Goal: Transaction & Acquisition: Purchase product/service

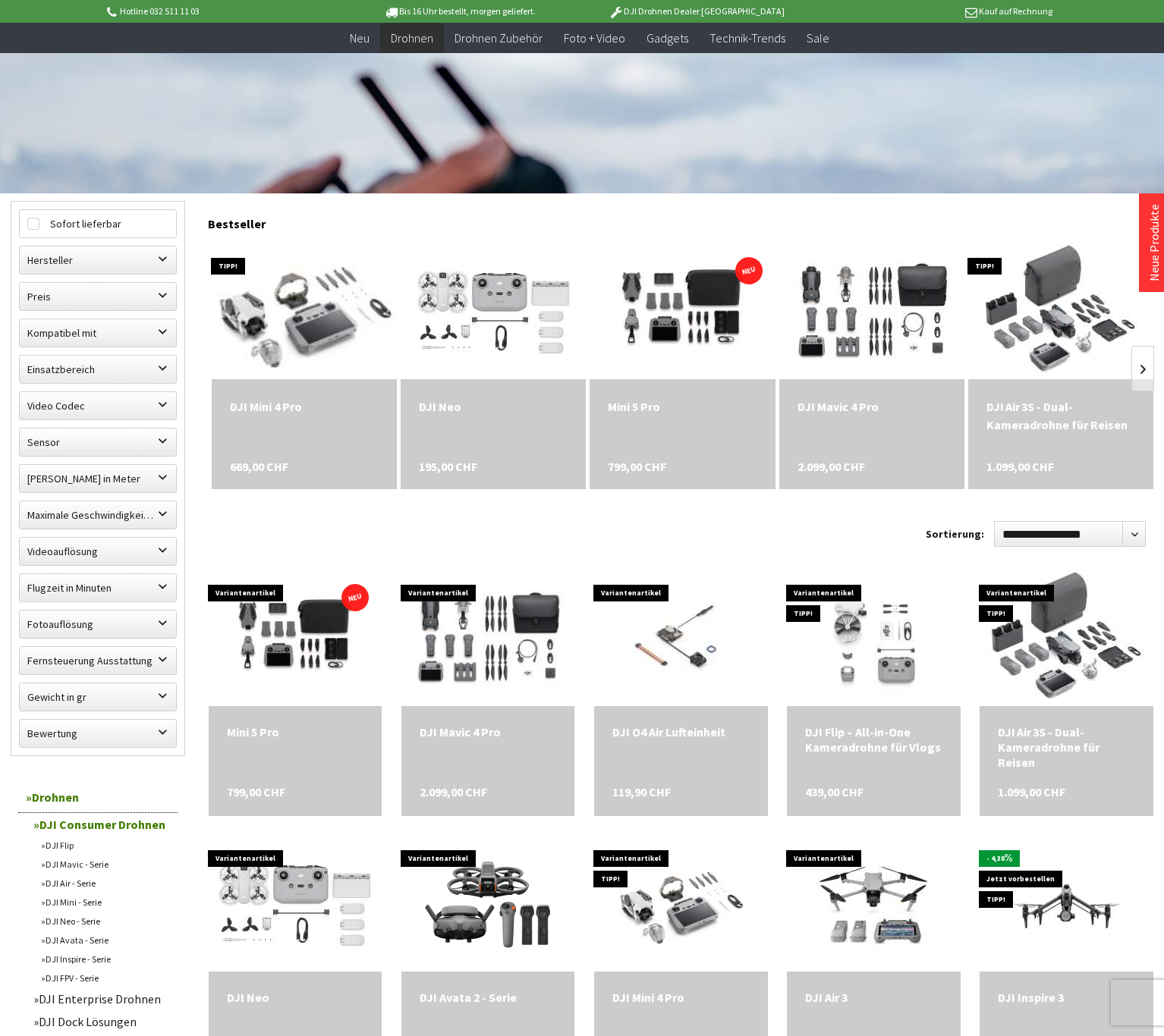
scroll to position [296, 0]
click at [314, 310] on img at bounding box center [304, 310] width 239 height 191
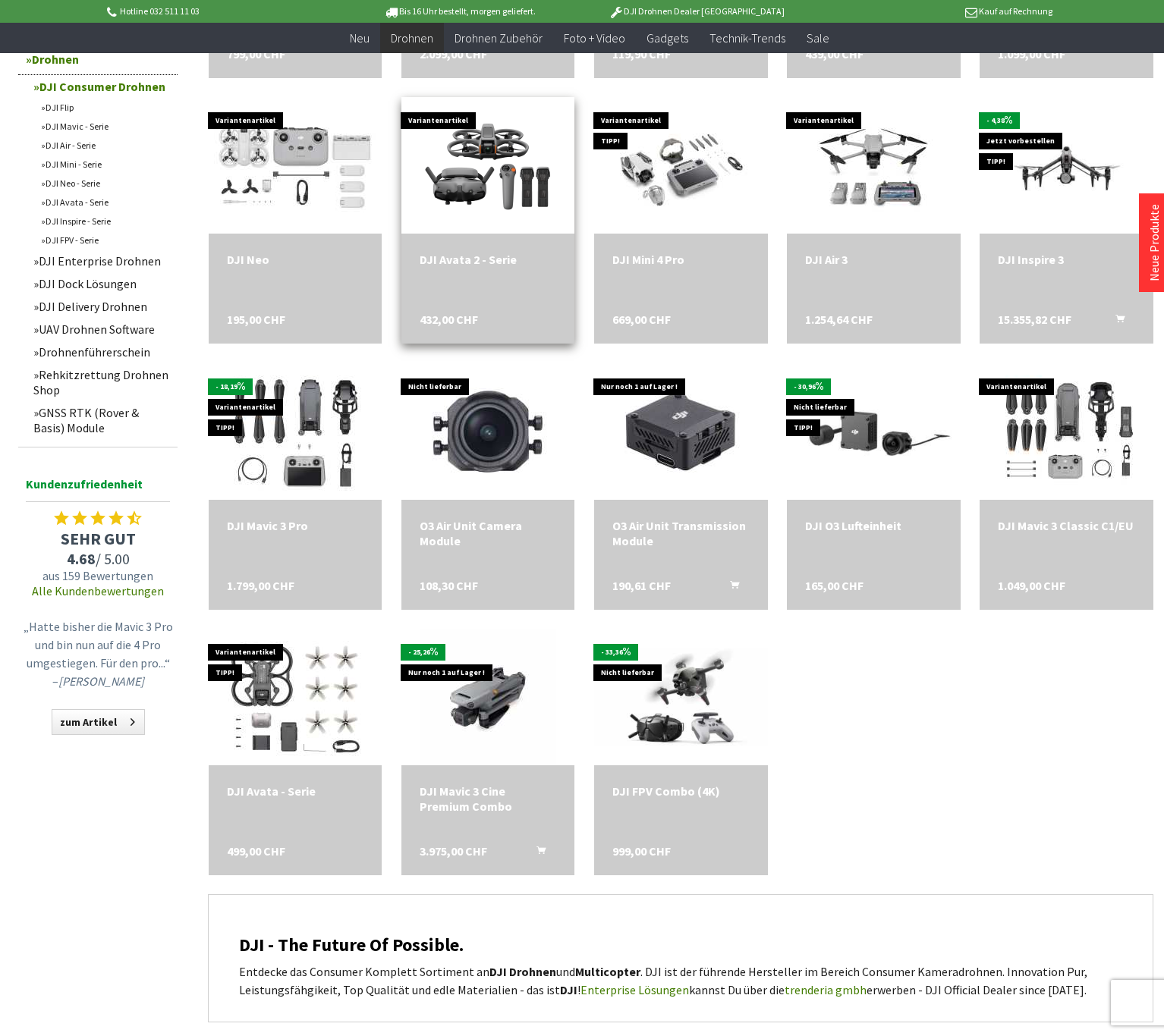
scroll to position [1034, 0]
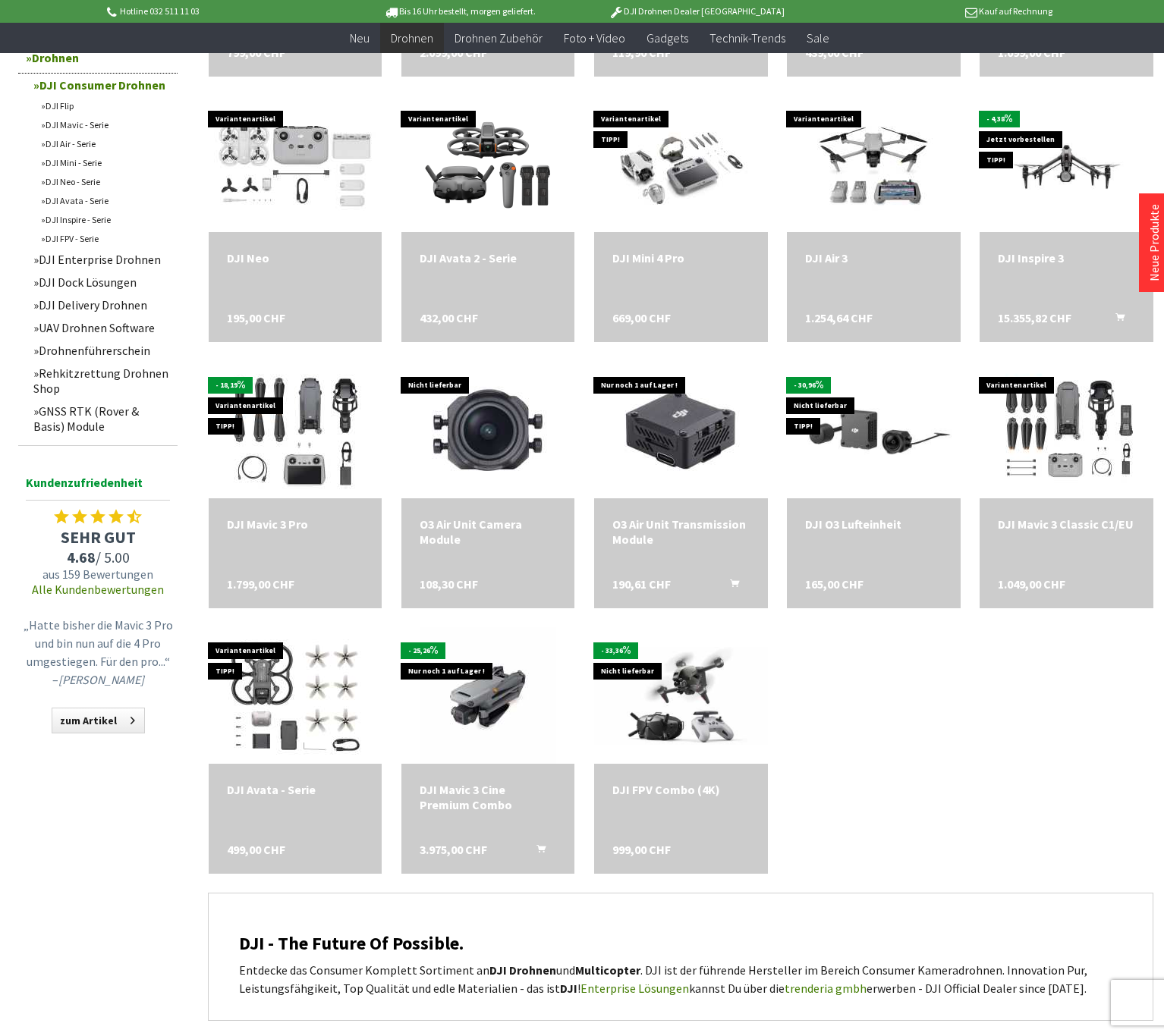
click at [122, 350] on link "Drohnenführerschein" at bounding box center [101, 351] width 151 height 23
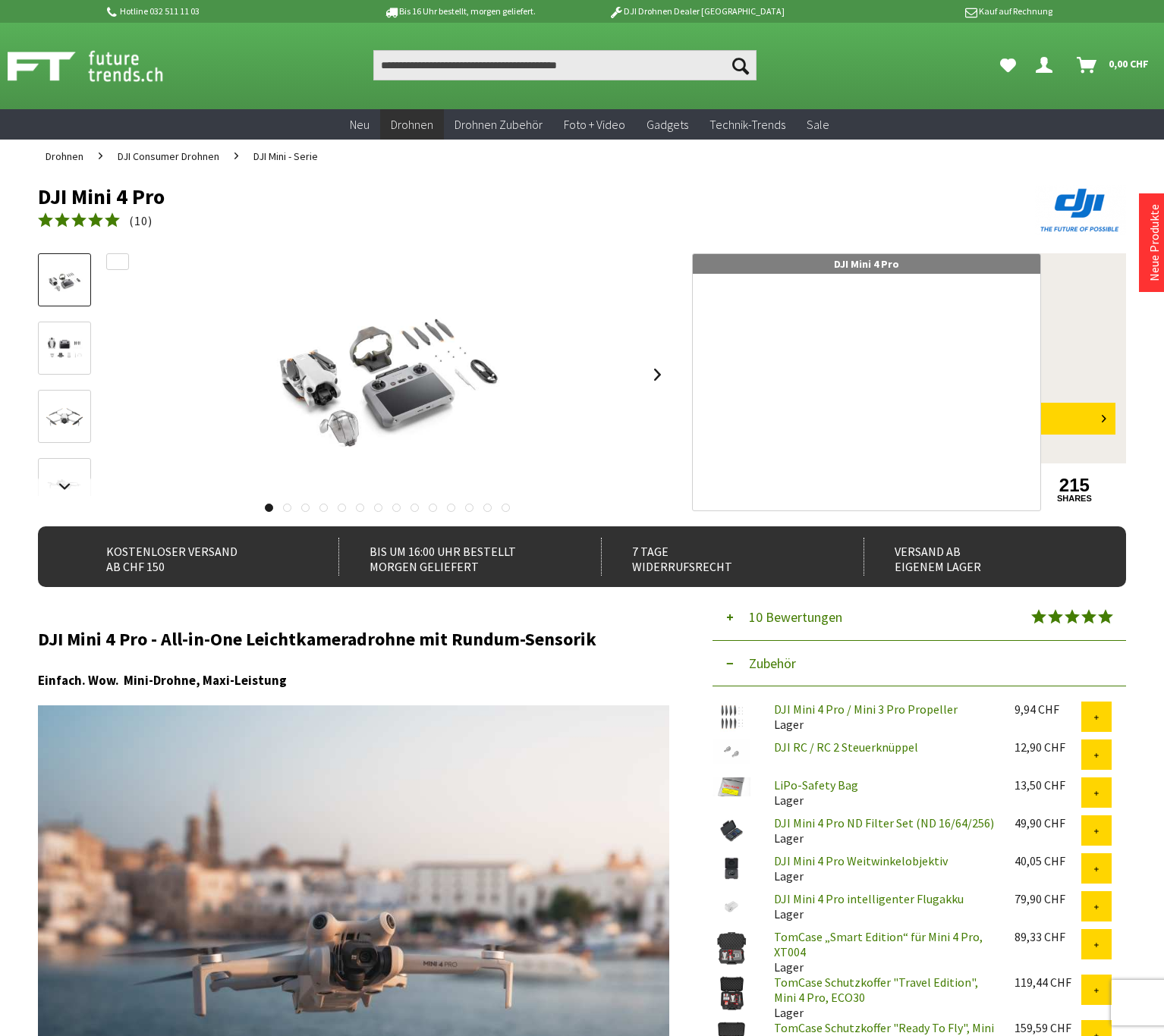
click at [391, 383] on img at bounding box center [387, 374] width 304 height 243
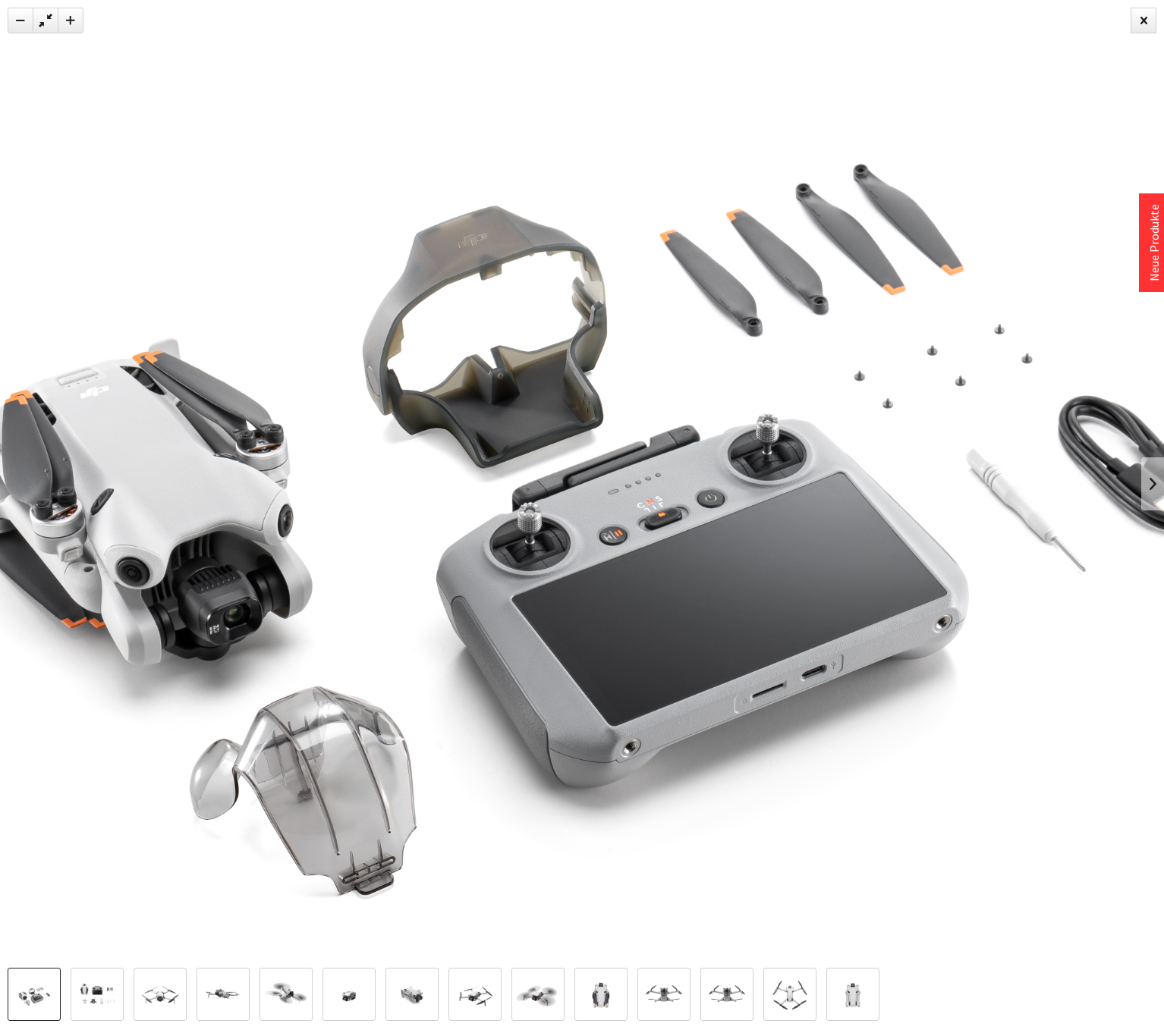
click at [391, 383] on img at bounding box center [582, 485] width 1746 height 1397
click at [1140, 18] on div at bounding box center [1143, 21] width 26 height 26
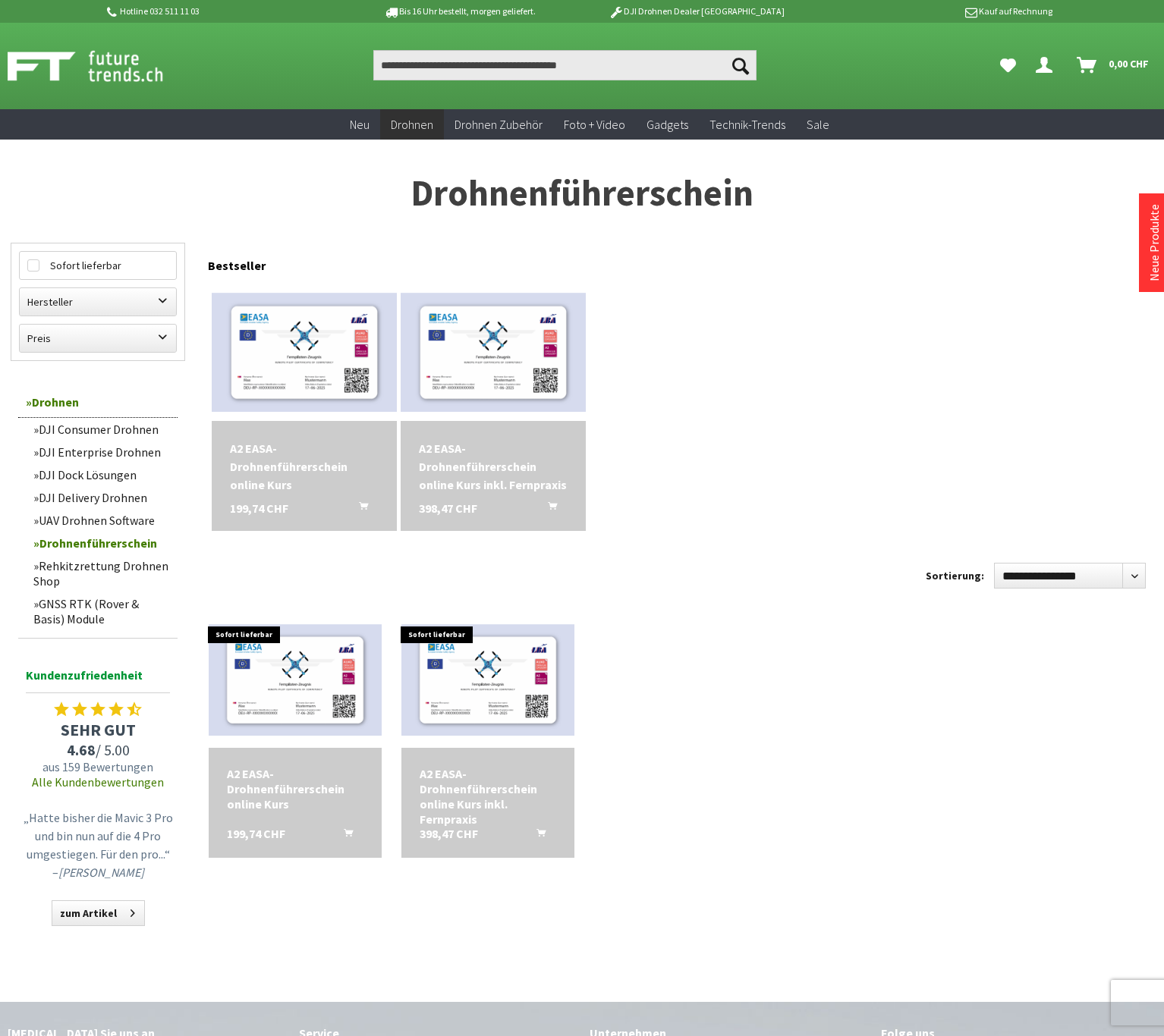
click at [78, 520] on link "UAV Drohnen Software" at bounding box center [101, 520] width 151 height 23
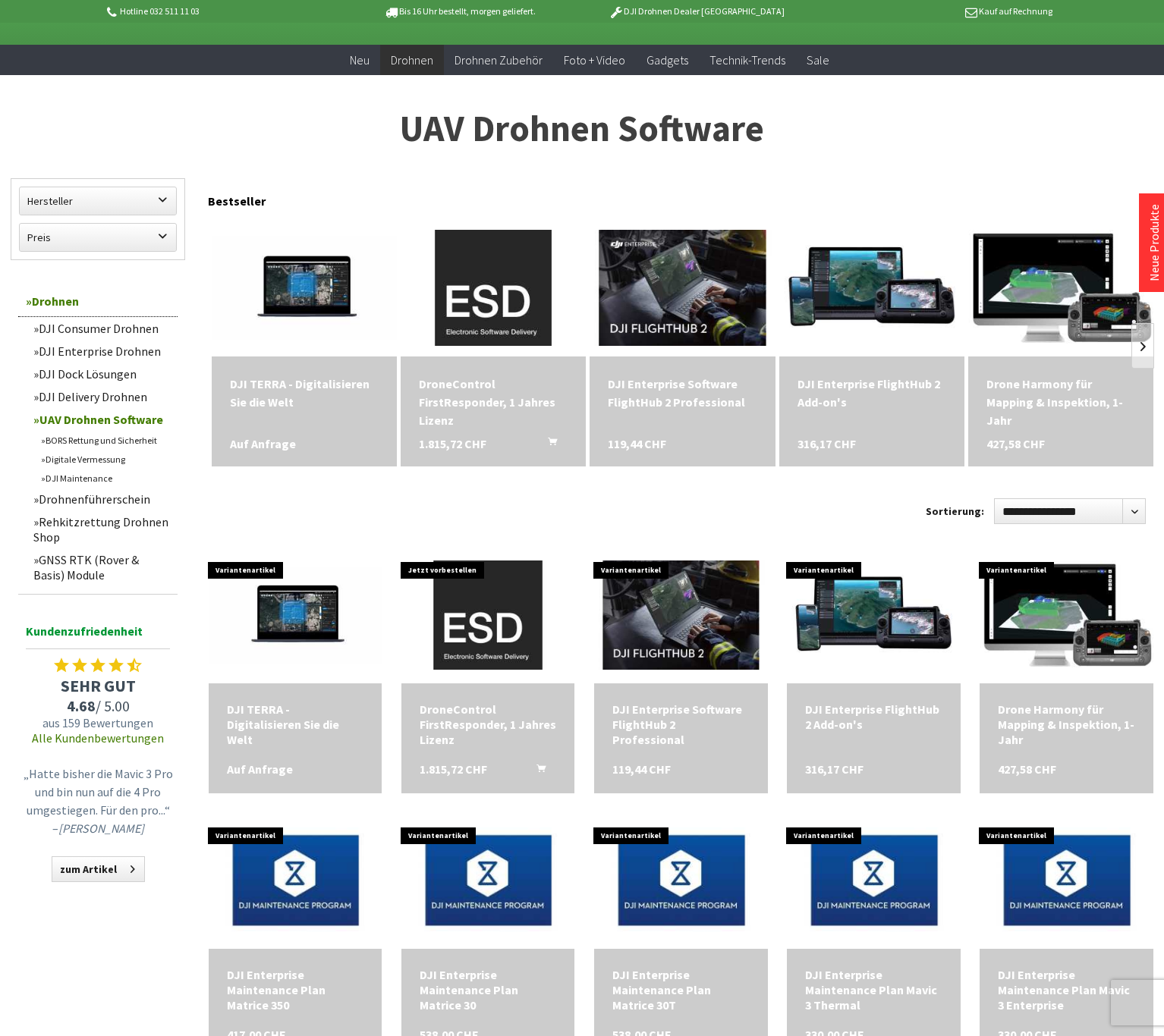
scroll to position [65, 0]
click at [107, 393] on link "DJI Delivery Drohnen" at bounding box center [101, 397] width 151 height 23
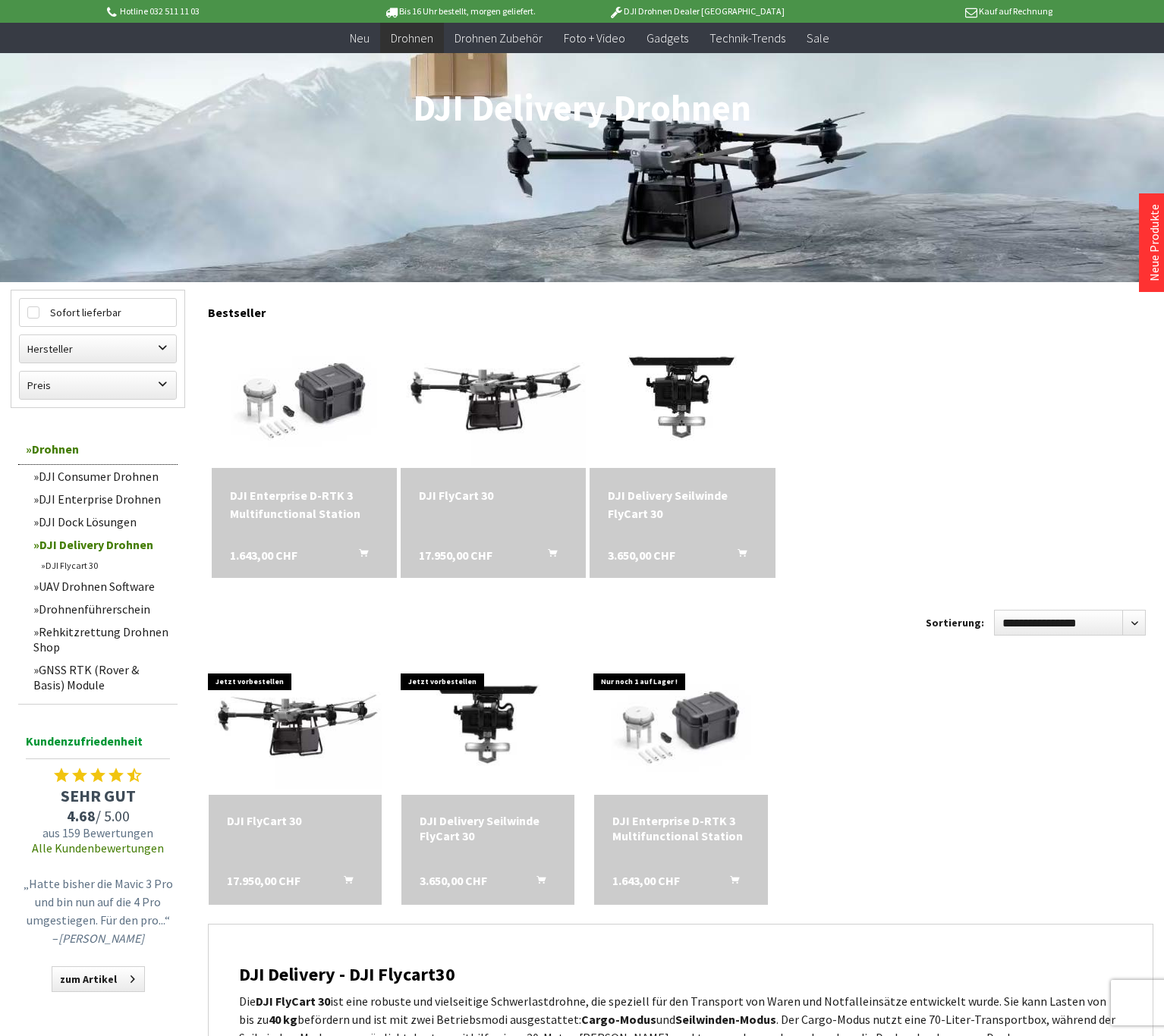
scroll to position [206, 0]
click at [108, 519] on link "DJI Dock Lösungen" at bounding box center [101, 522] width 151 height 23
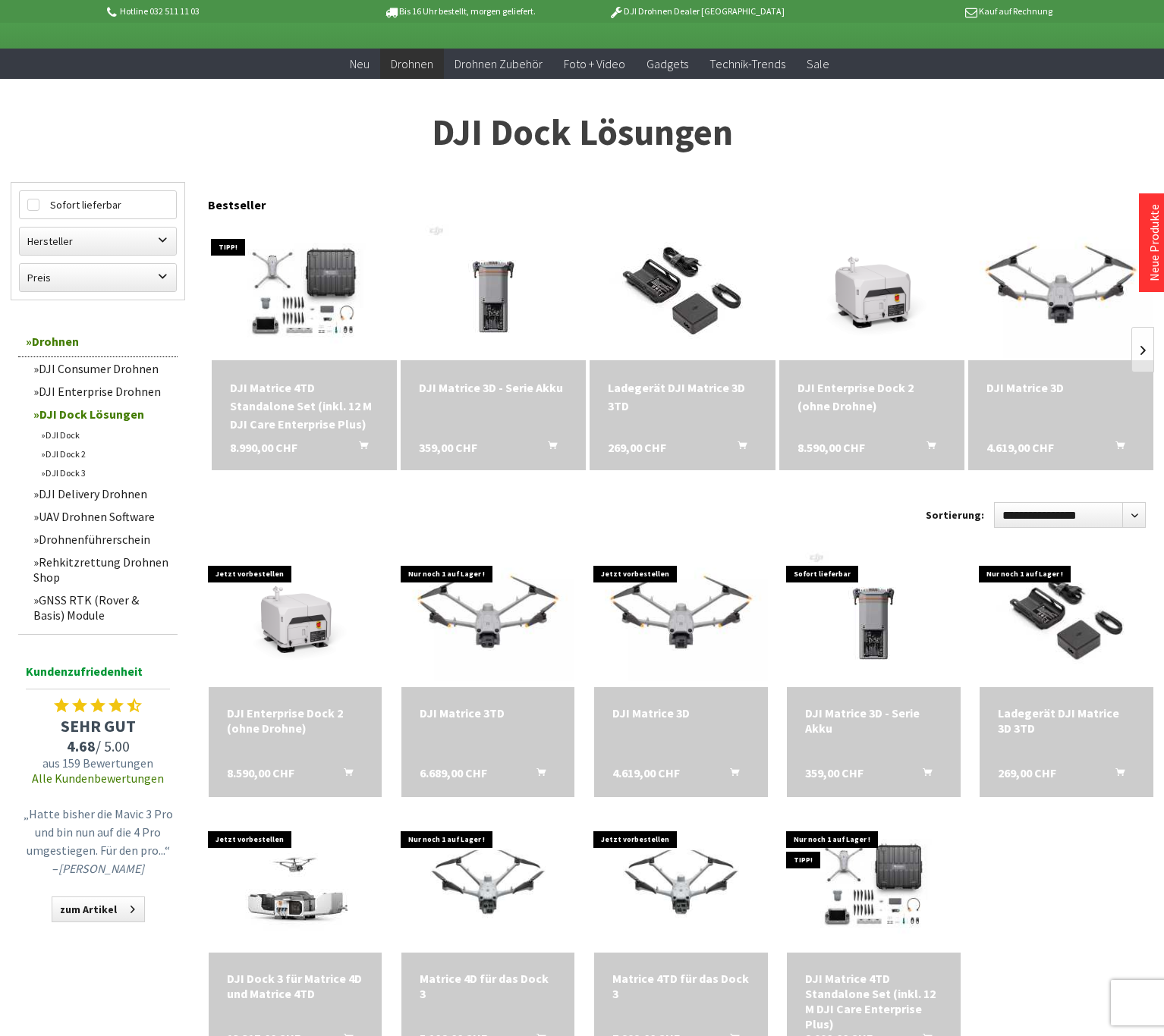
scroll to position [59, 0]
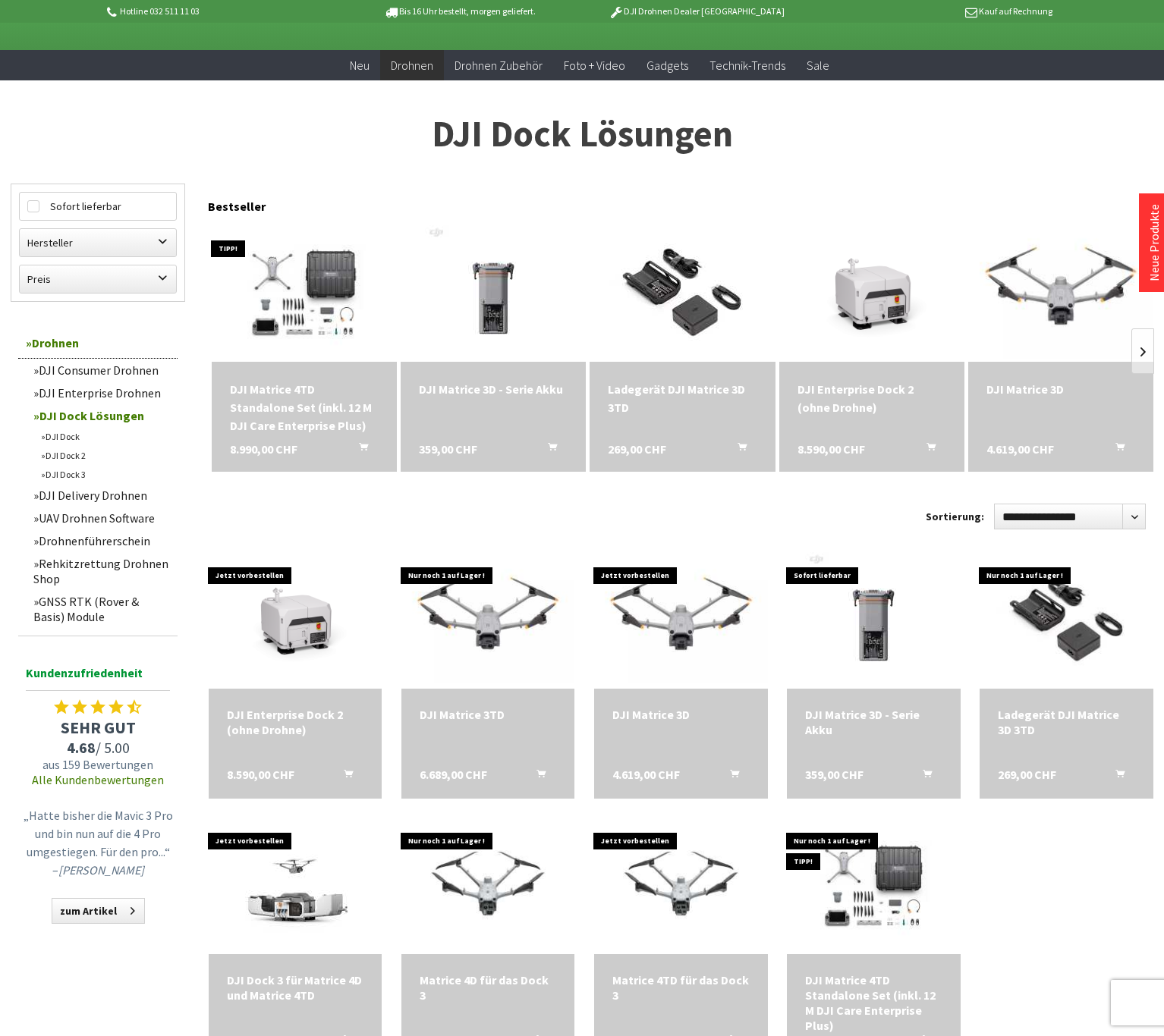
click at [92, 391] on link "DJI Enterprise Drohnen" at bounding box center [101, 393] width 151 height 23
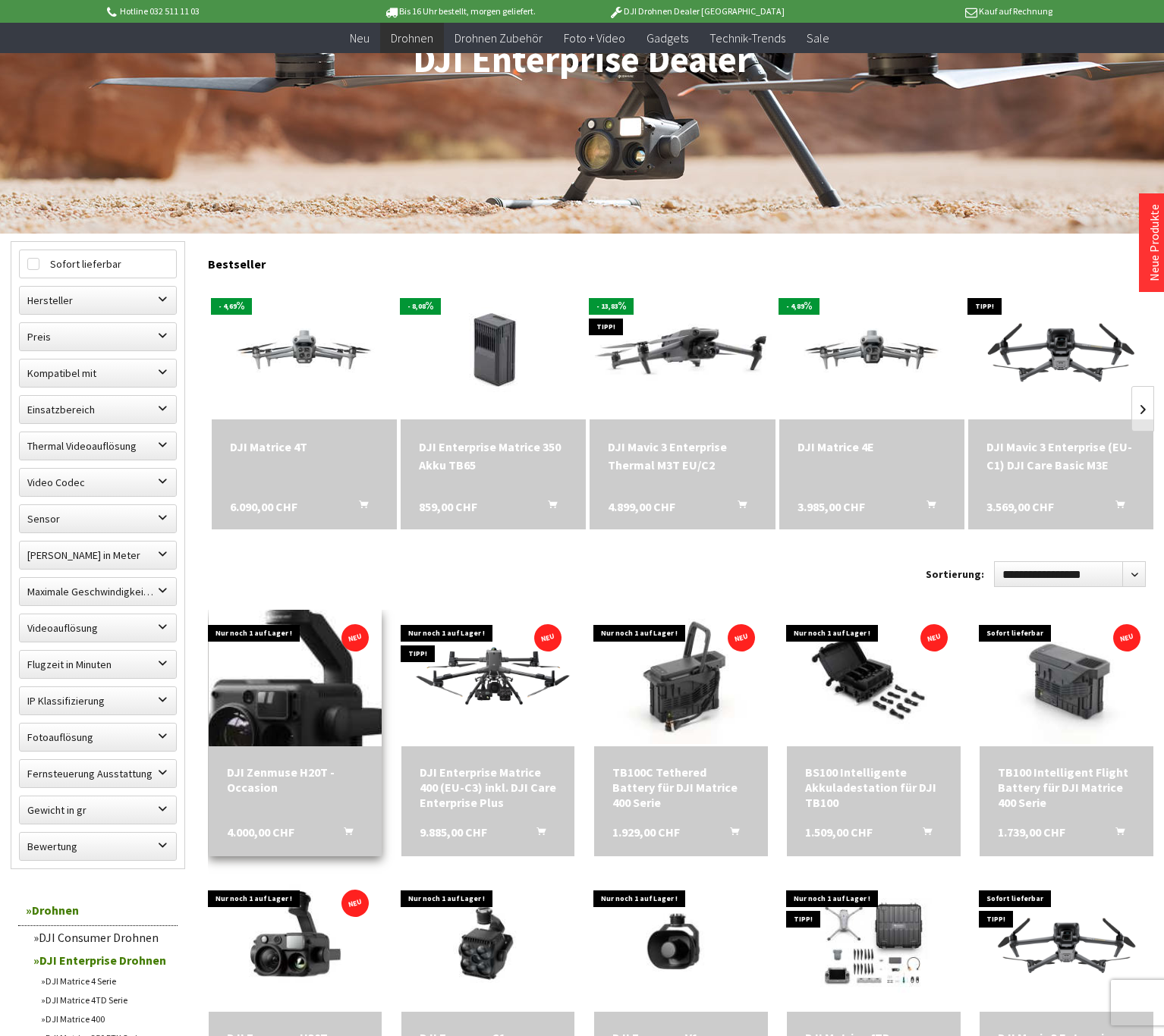
scroll to position [256, 0]
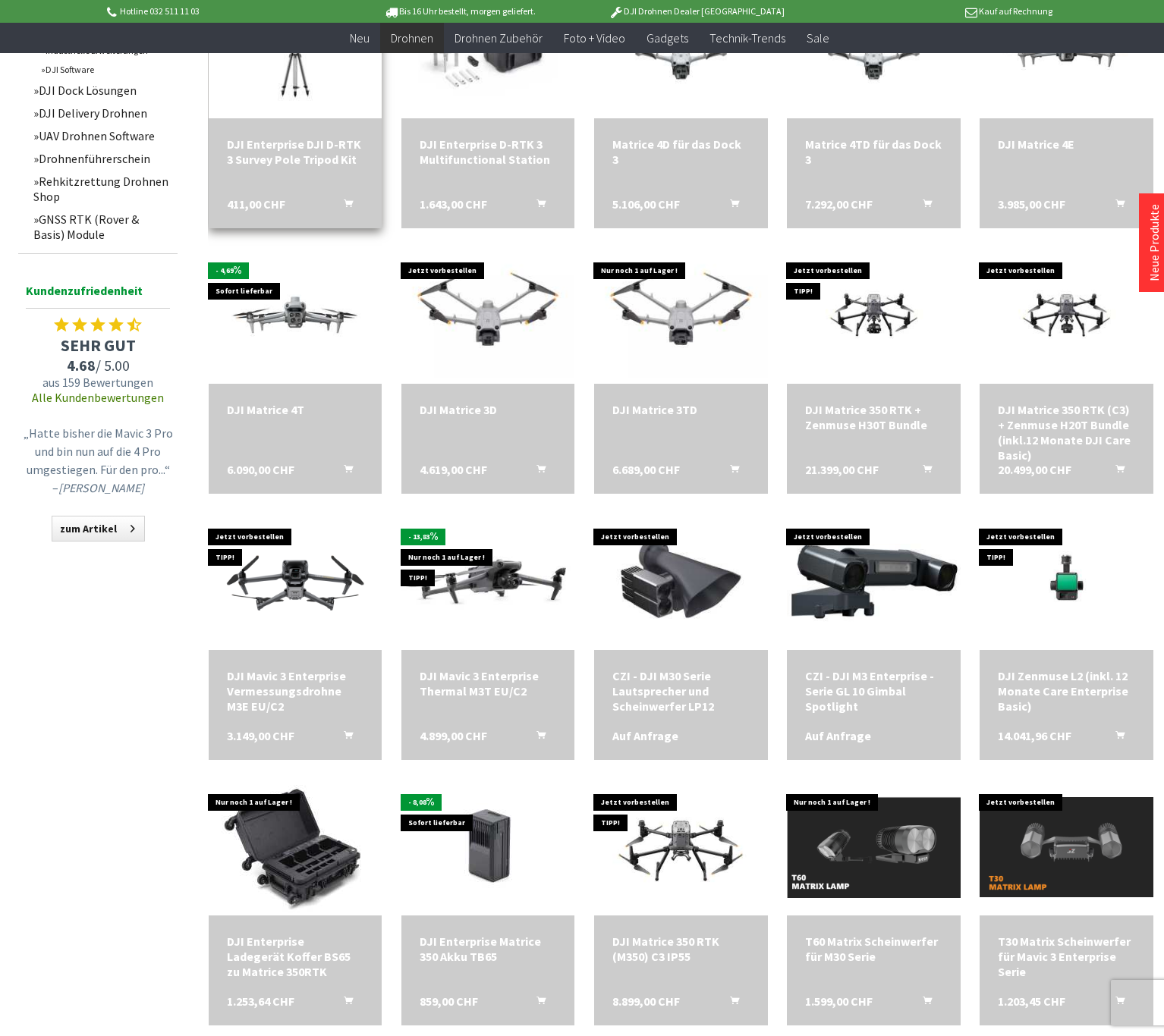
scroll to position [1419, 0]
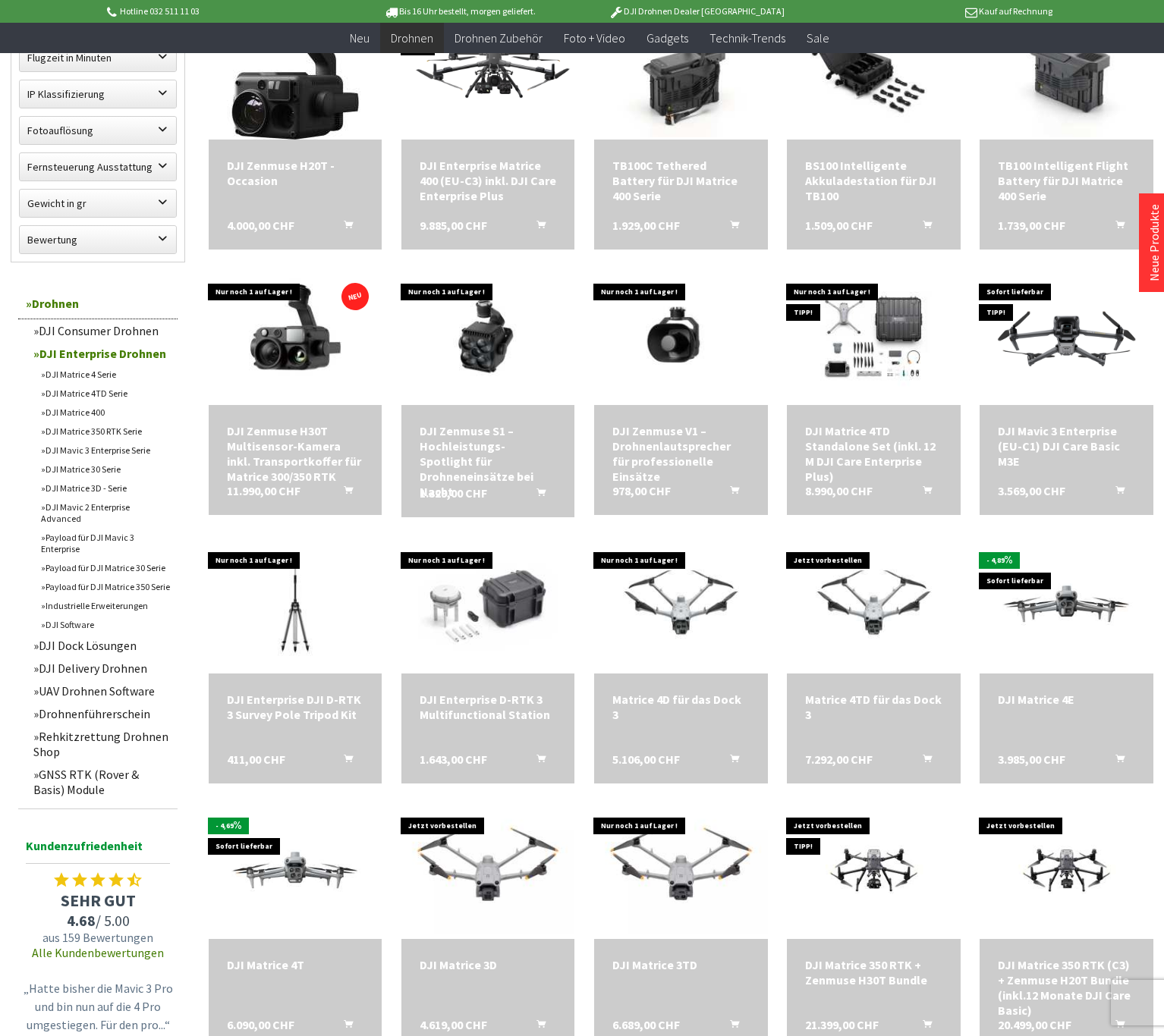
scroll to position [859, 0]
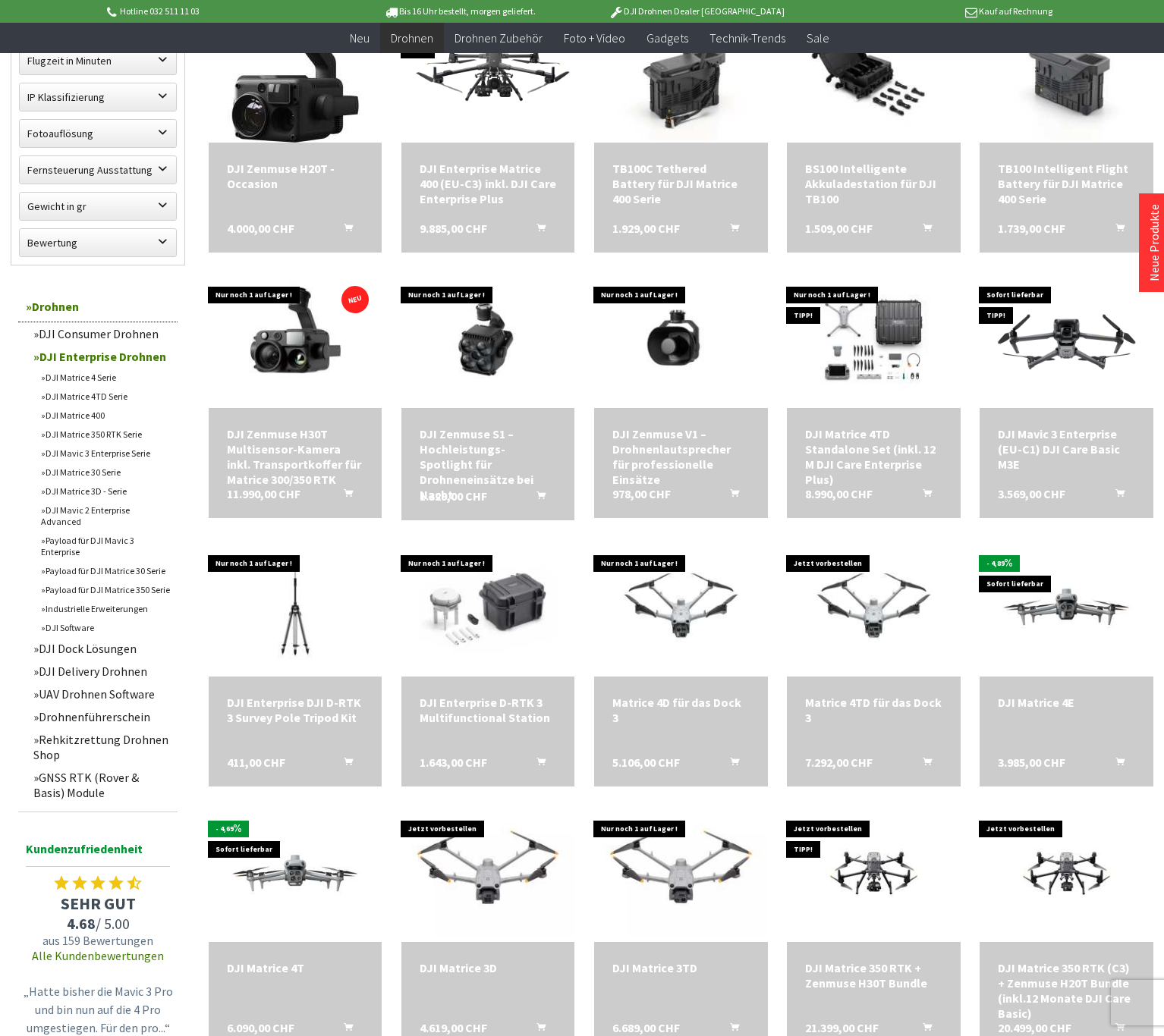
click at [121, 338] on link "DJI Consumer Drohnen" at bounding box center [101, 334] width 151 height 23
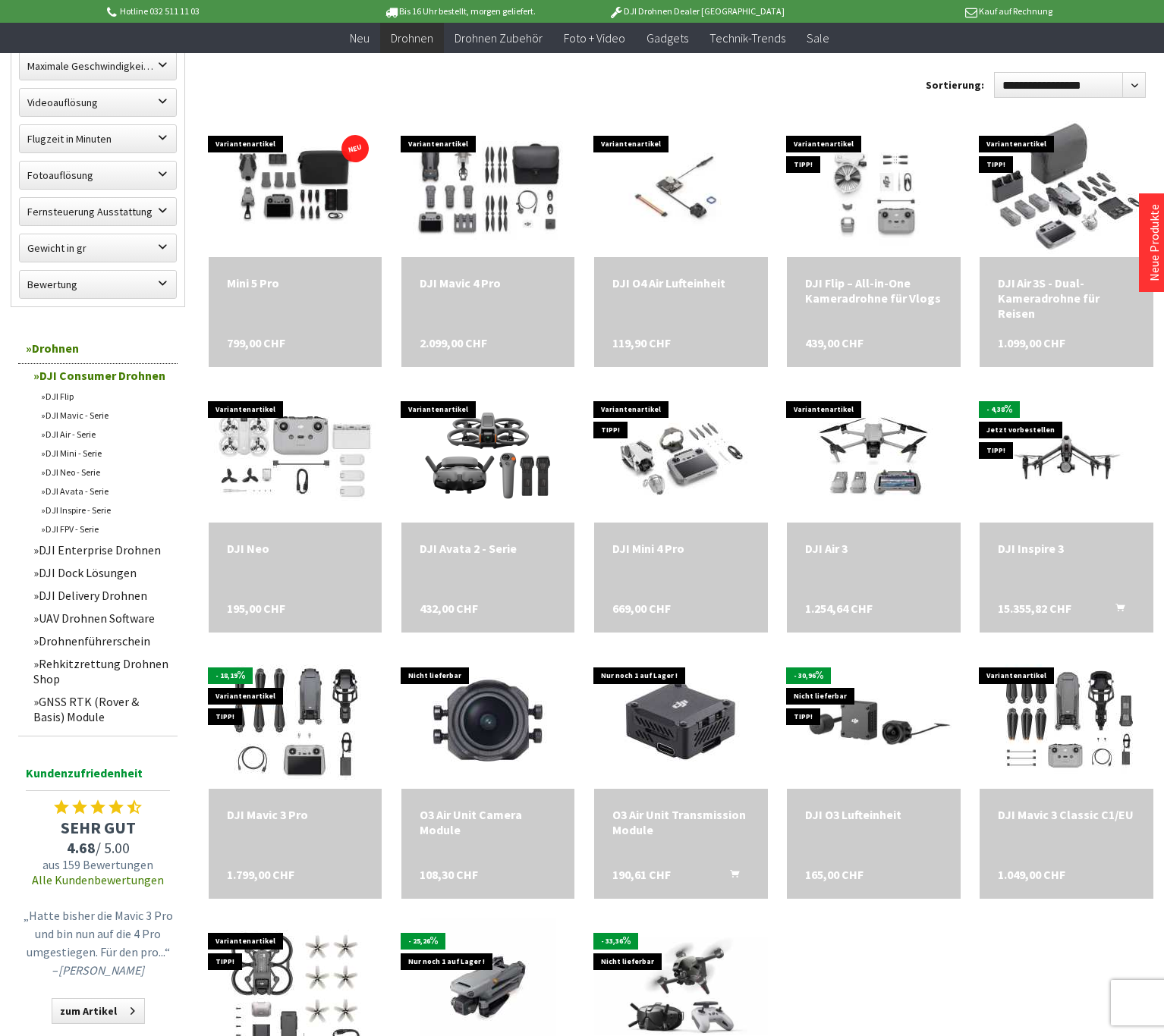
scroll to position [783, 0]
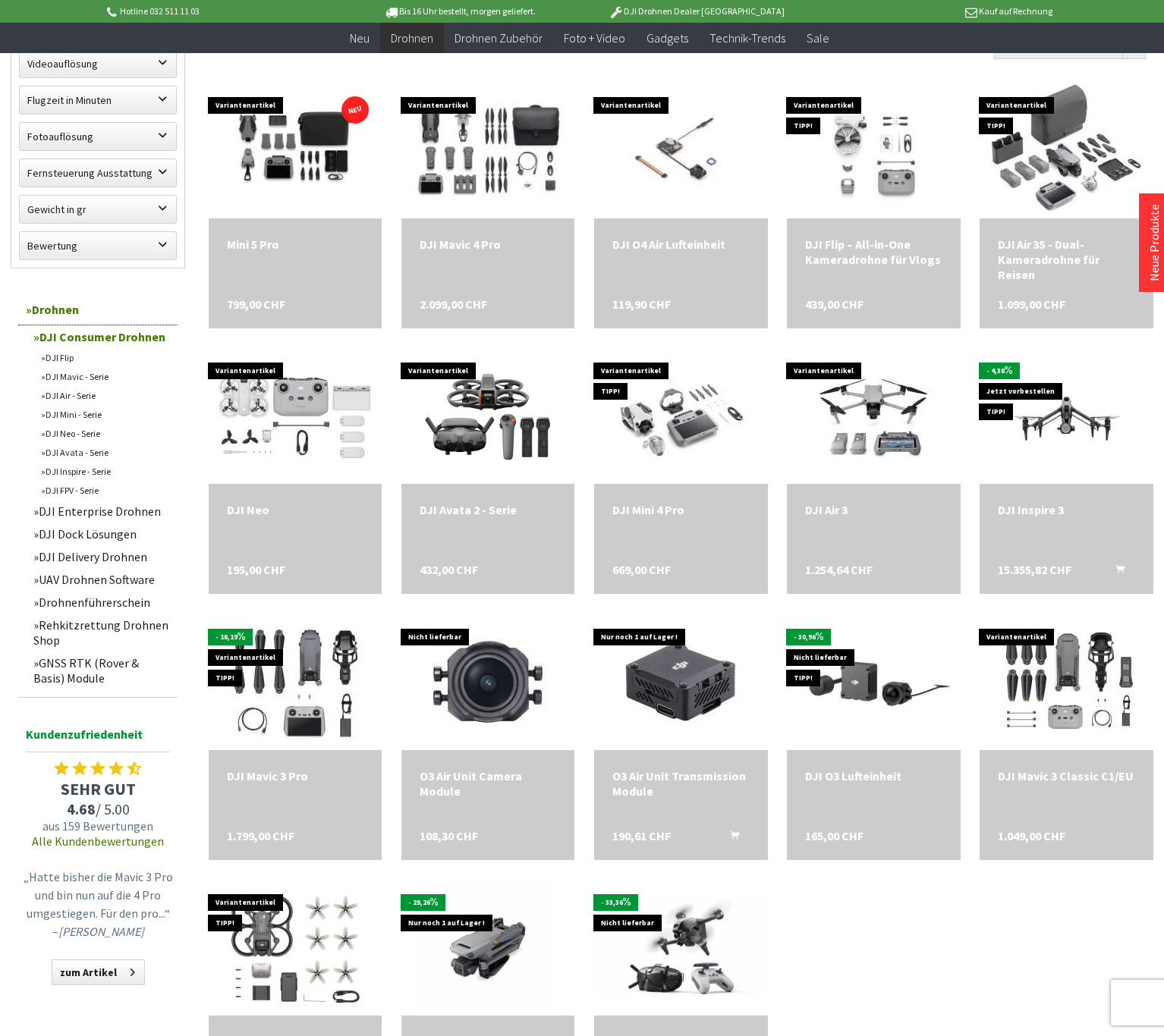
click at [93, 469] on link "DJI Inspire - Serie" at bounding box center [105, 471] width 144 height 19
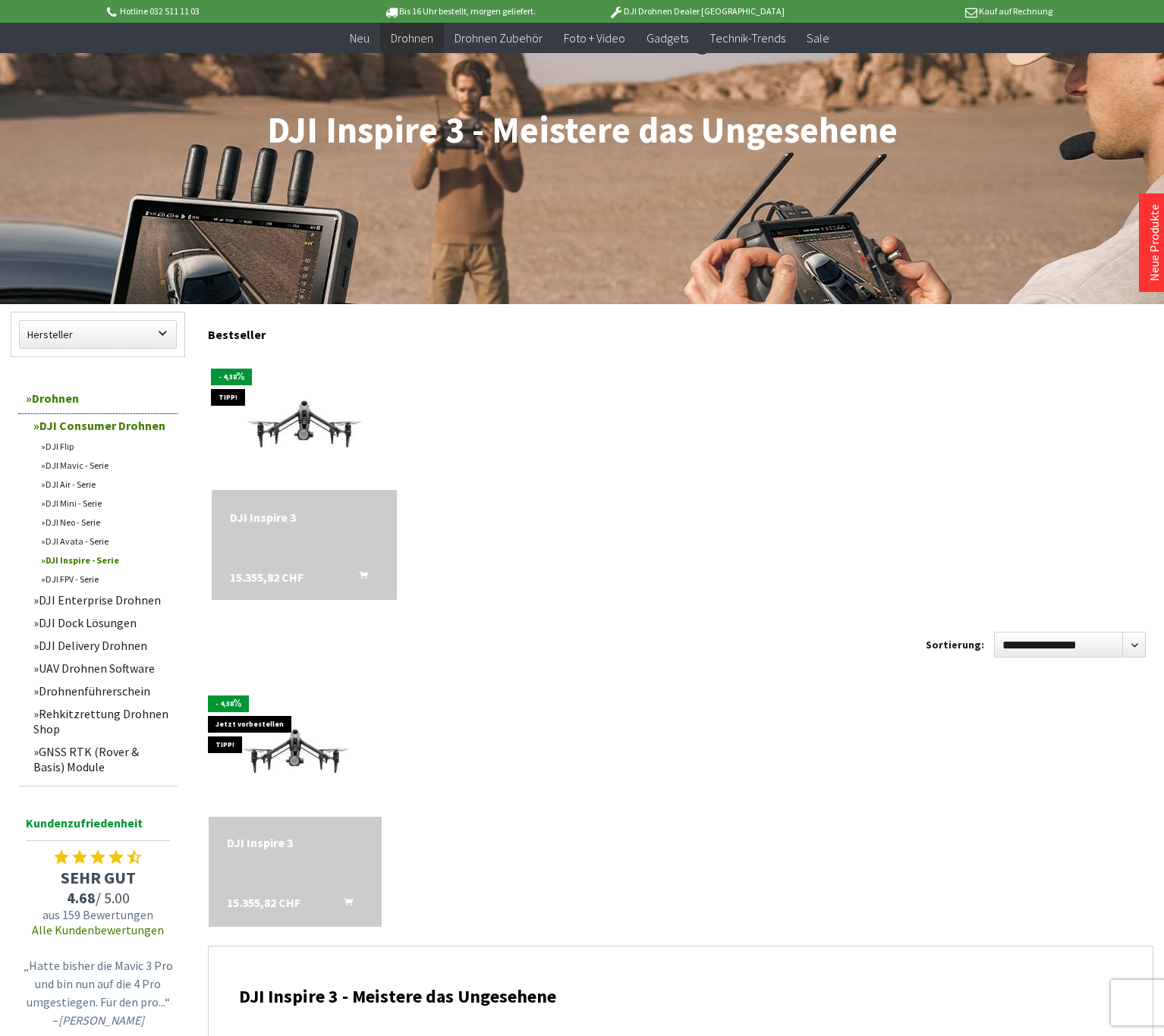
scroll to position [185, 0]
click at [304, 425] on img at bounding box center [304, 421] width 259 height 146
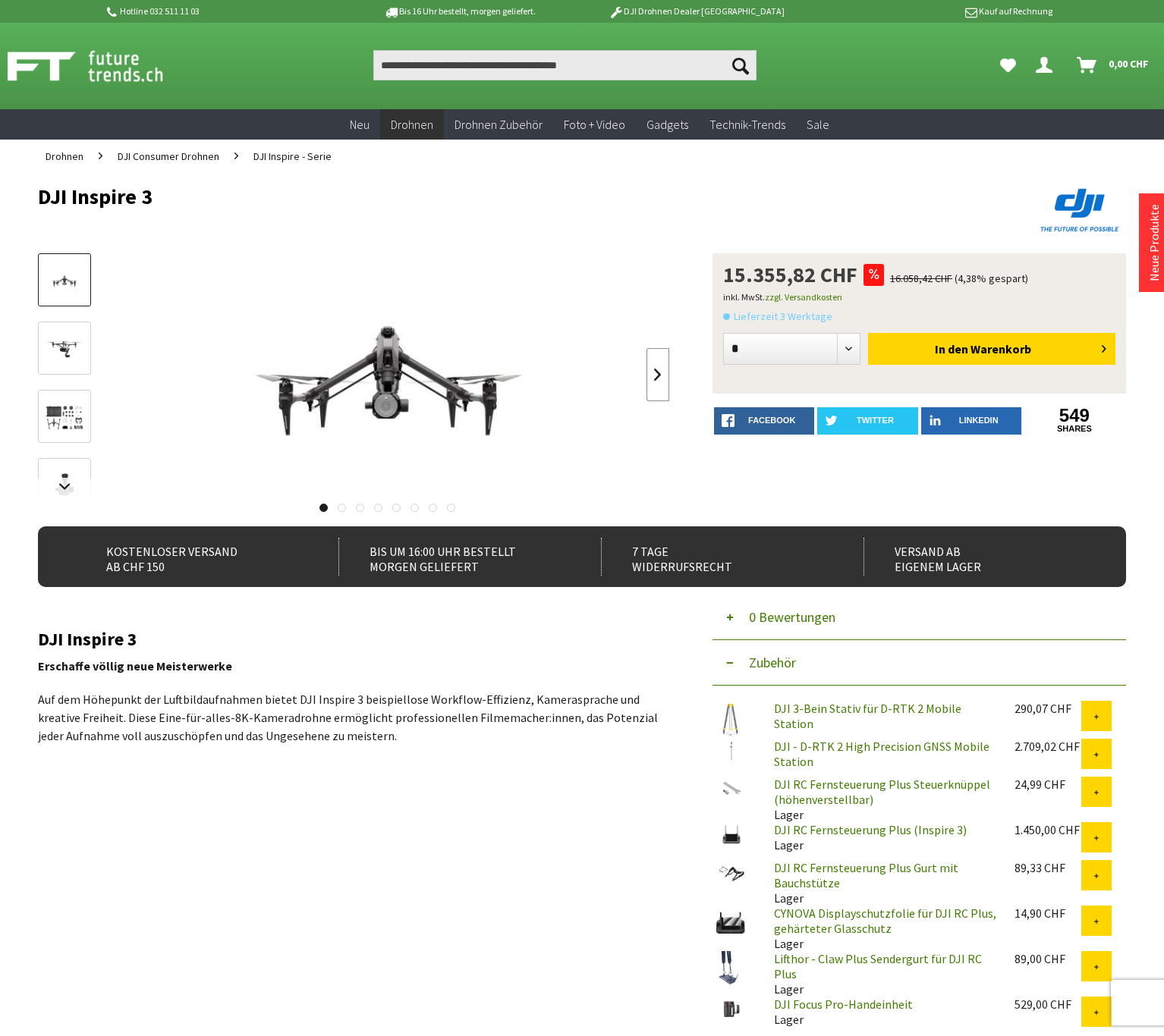
click at [660, 380] on link at bounding box center [658, 375] width 23 height 53
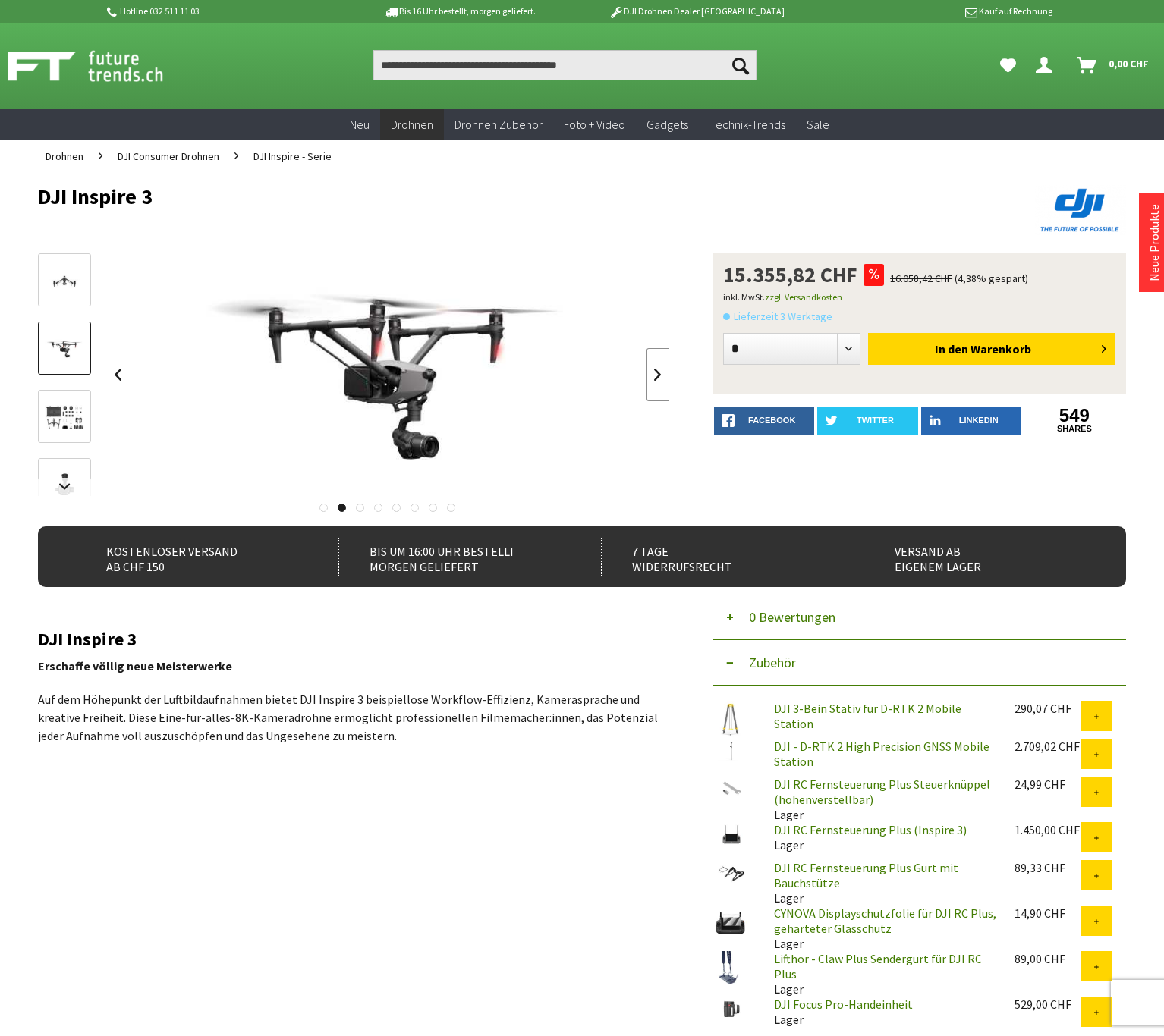
click at [660, 380] on link at bounding box center [658, 375] width 23 height 53
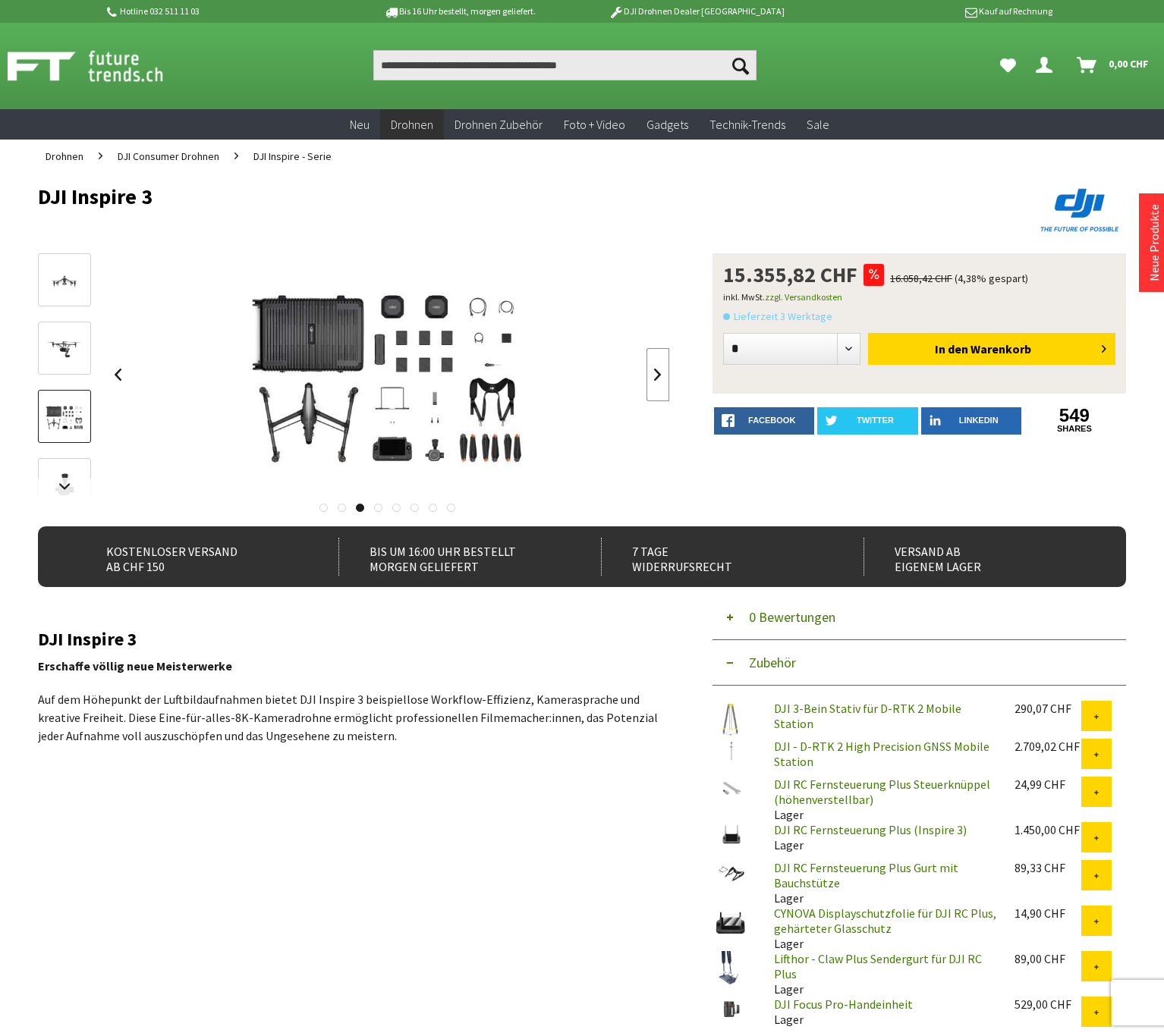
click at [660, 380] on link at bounding box center [658, 375] width 23 height 53
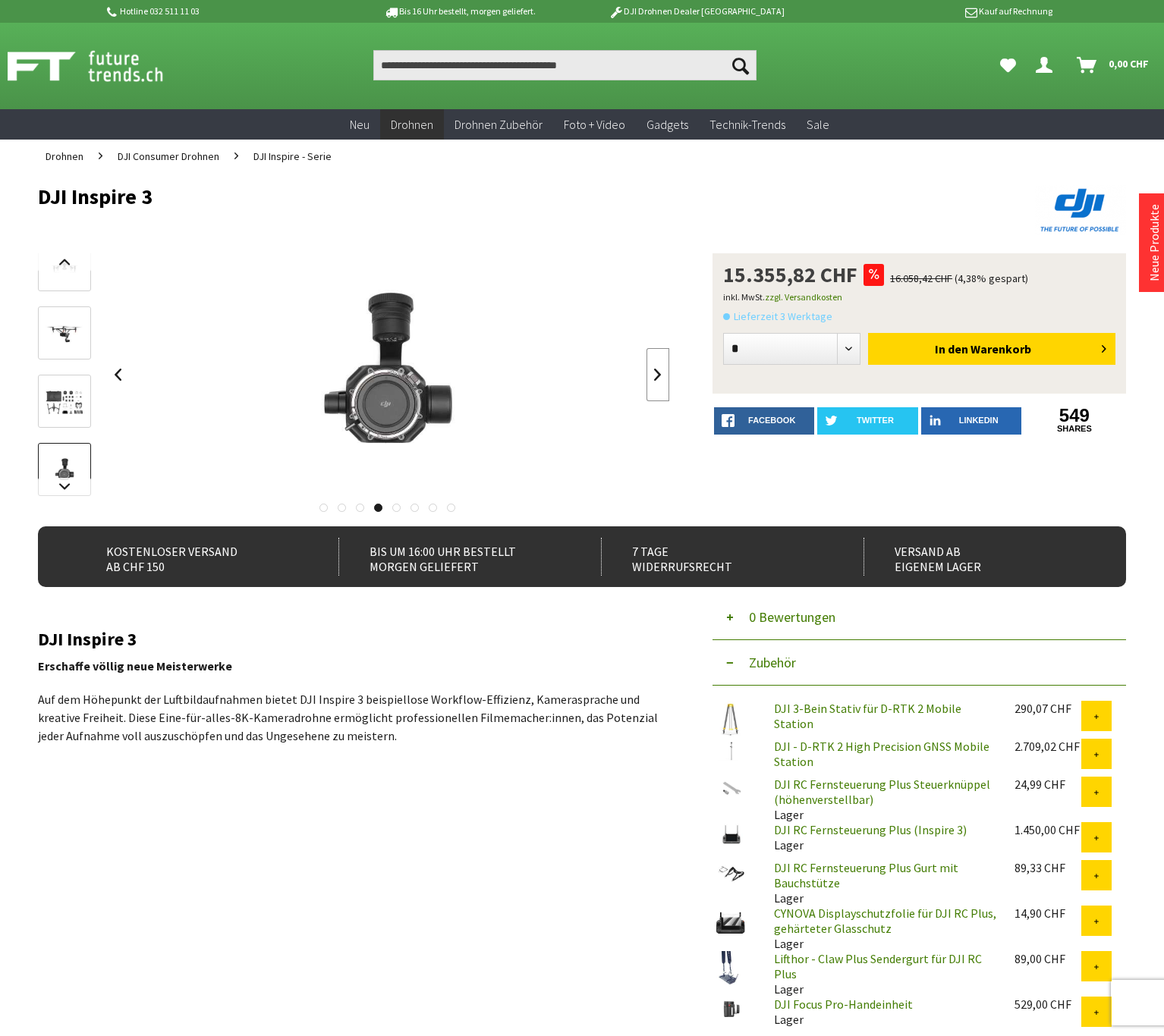
click at [660, 380] on link at bounding box center [658, 375] width 23 height 53
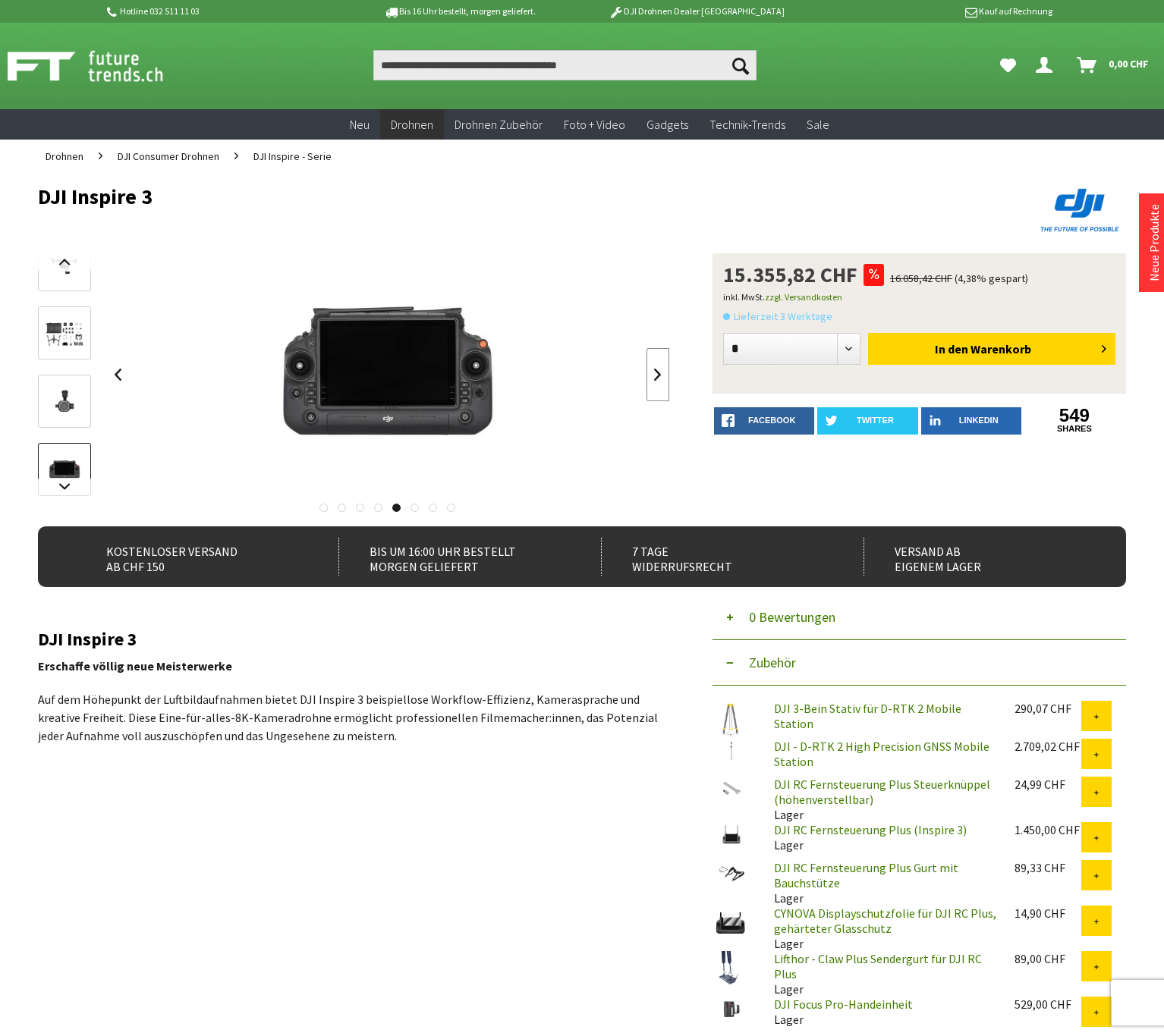
click at [660, 380] on link at bounding box center [658, 375] width 23 height 53
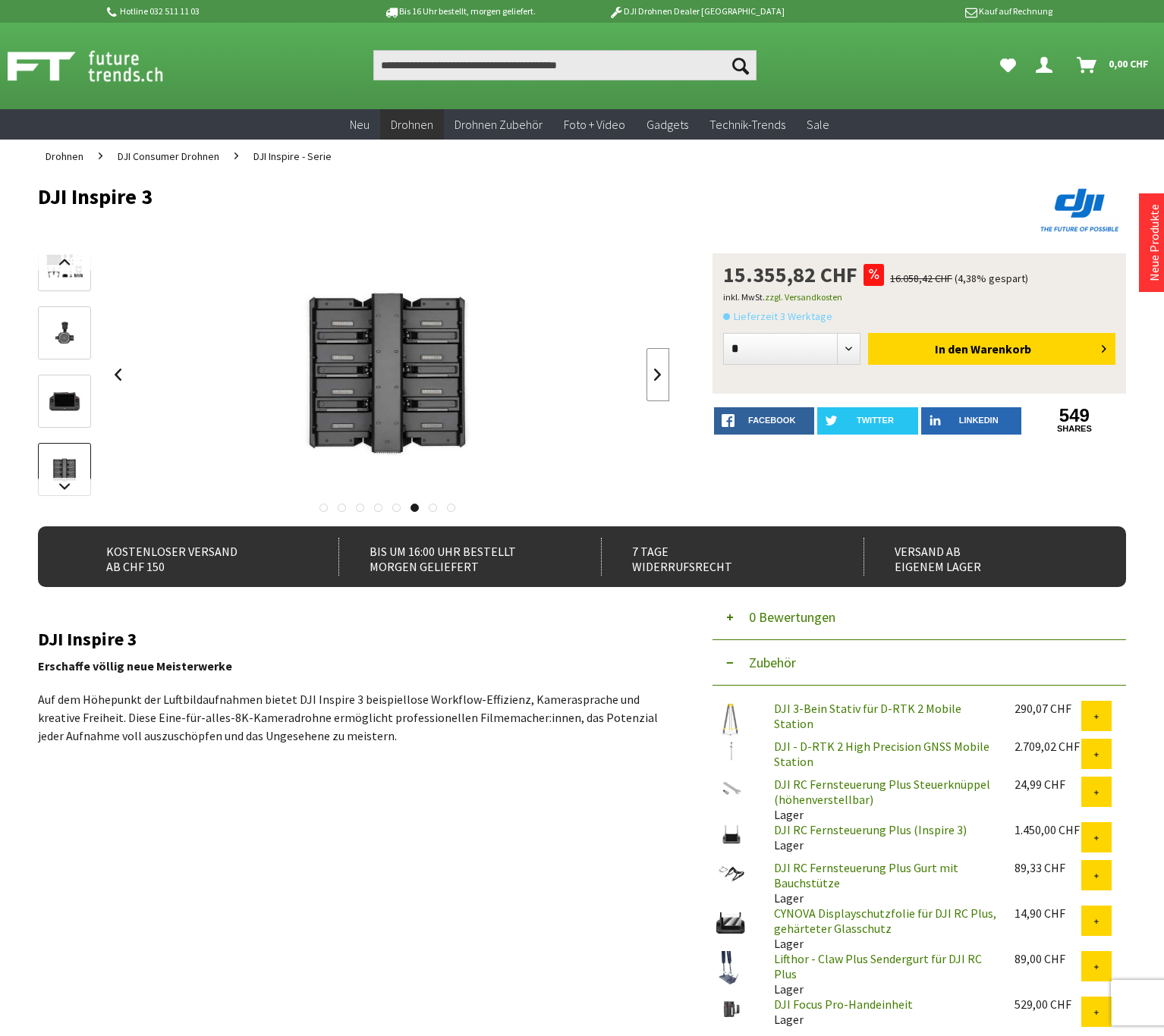
click at [660, 380] on link at bounding box center [658, 375] width 23 height 53
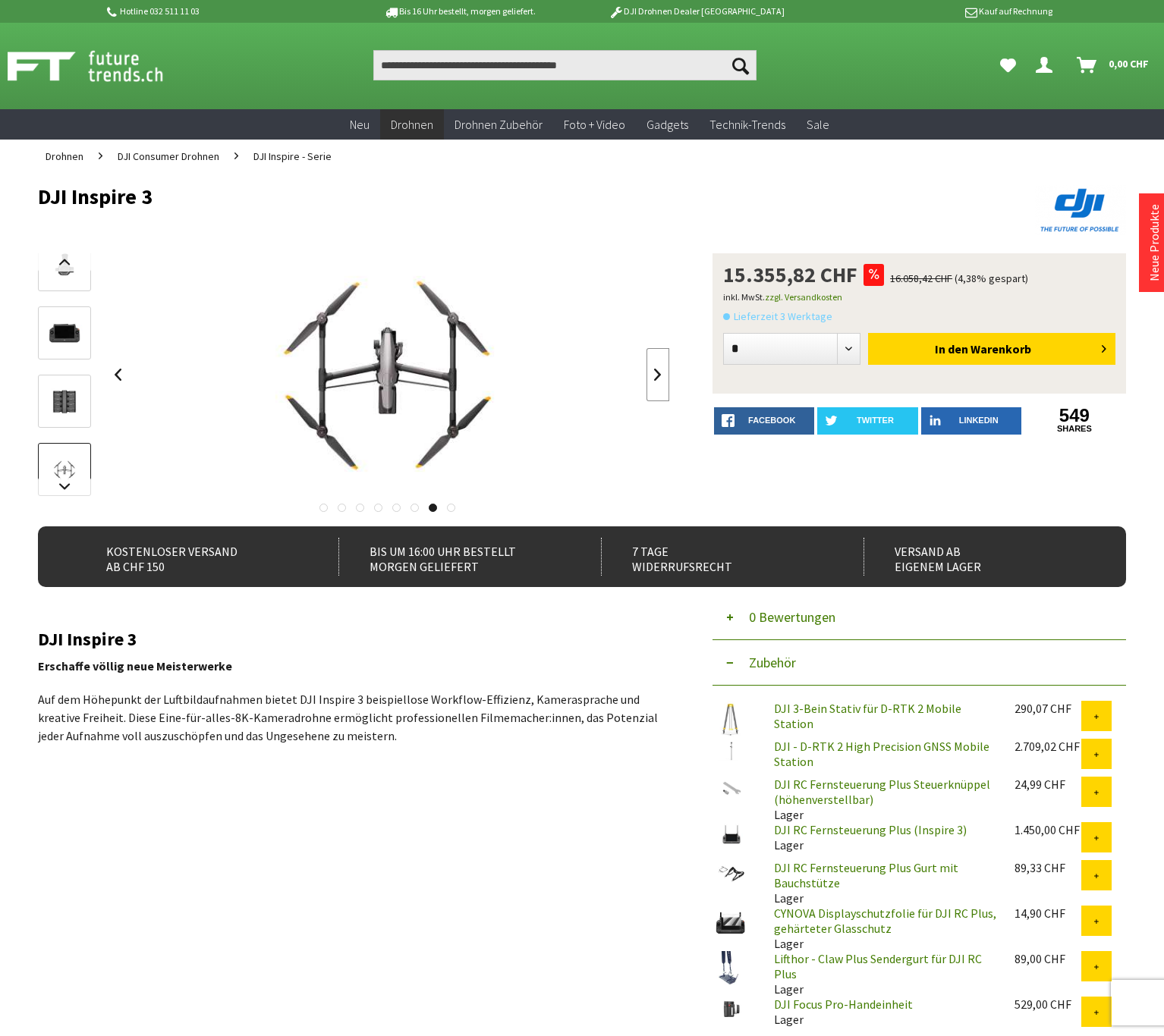
click at [660, 380] on link at bounding box center [658, 375] width 23 height 53
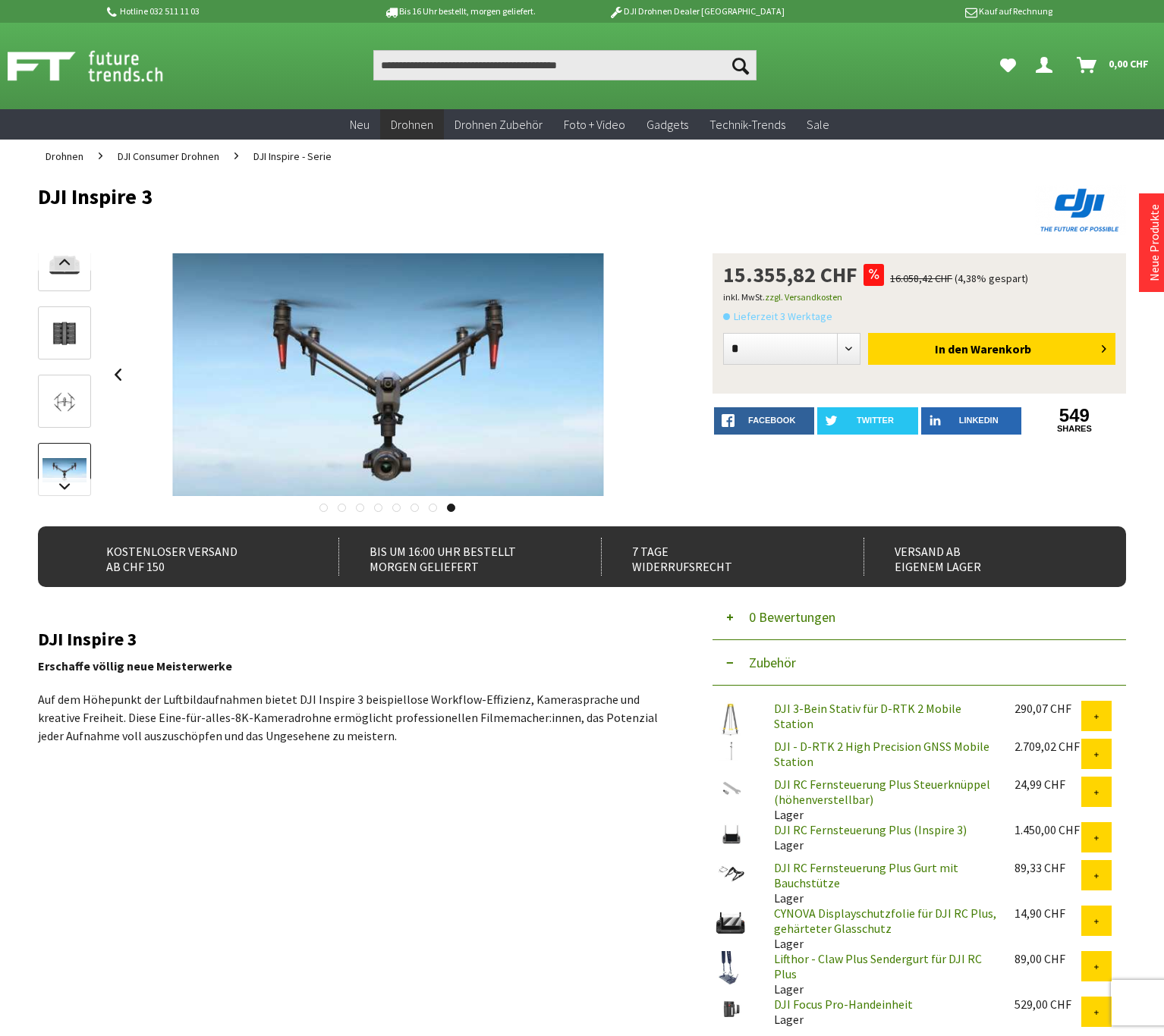
click at [660, 380] on div at bounding box center [388, 374] width 563 height 243
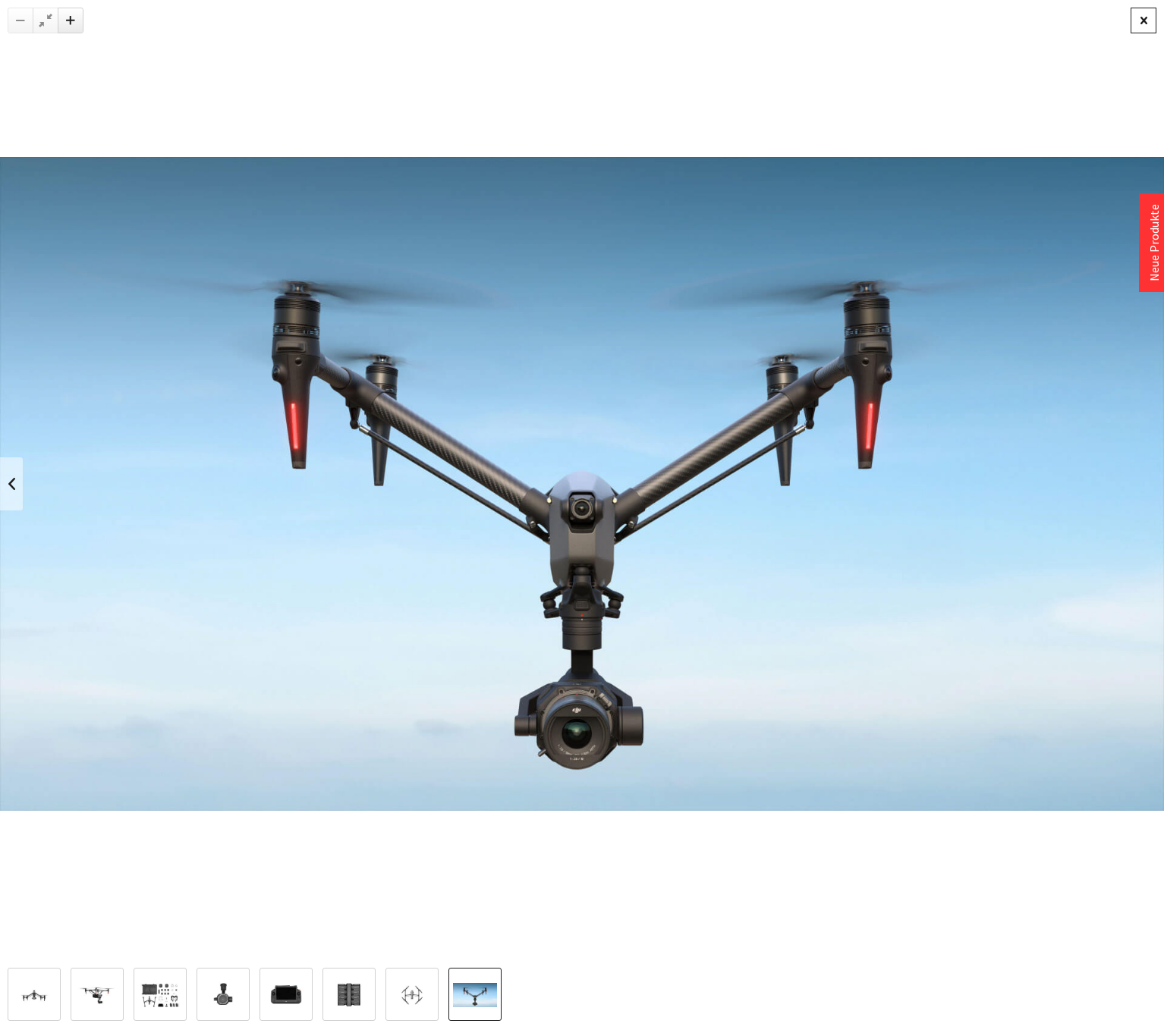
click at [1140, 21] on div at bounding box center [1143, 21] width 26 height 26
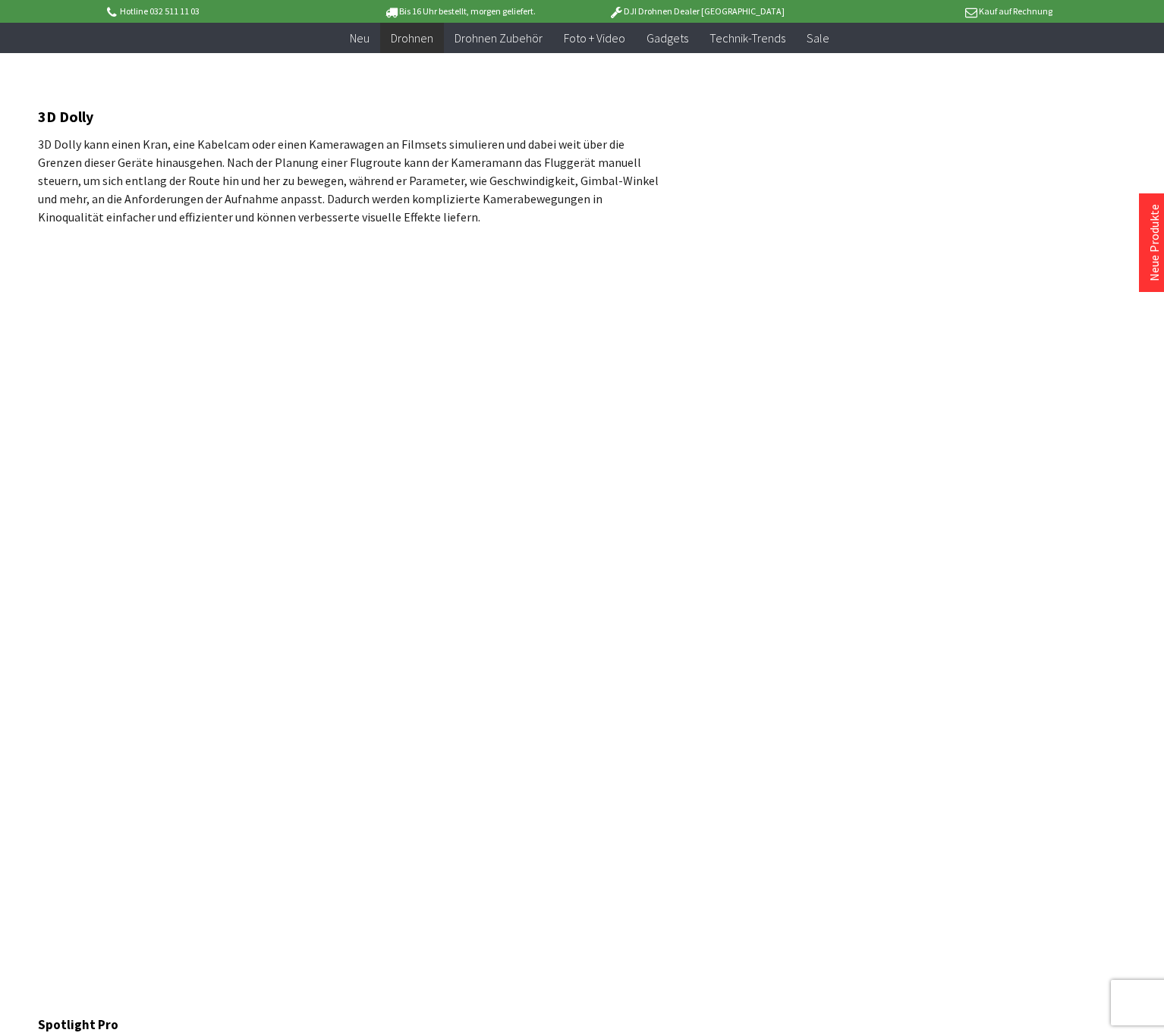
scroll to position [4173, 0]
